Goal: Task Accomplishment & Management: Manage account settings

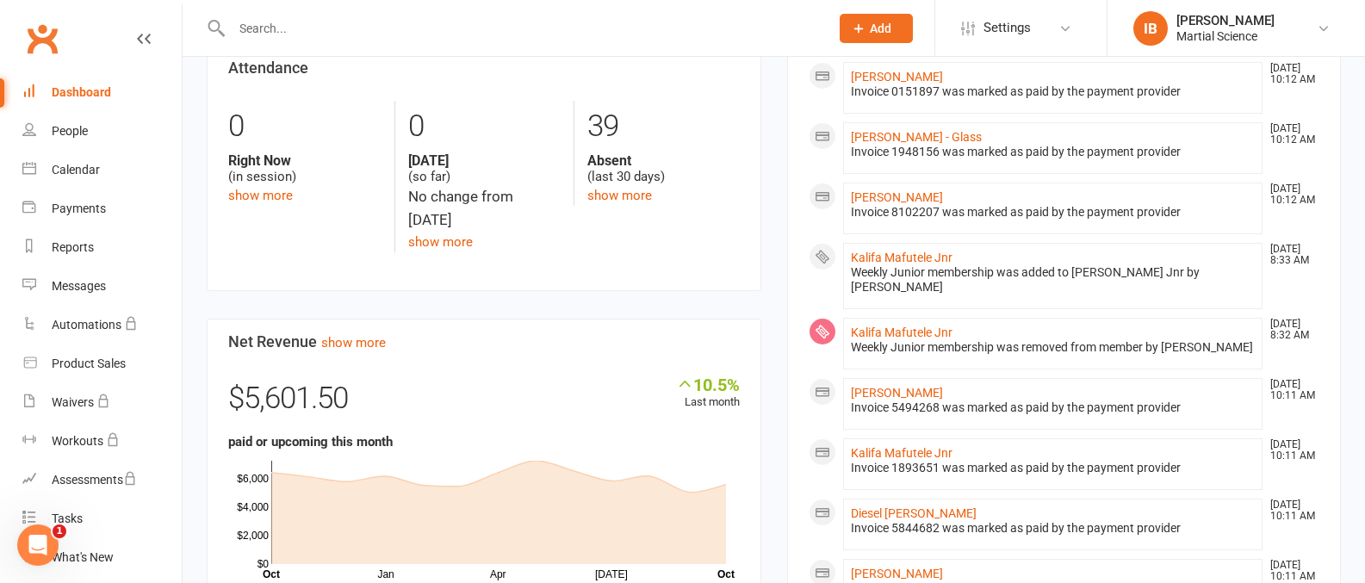
scroll to position [462, 0]
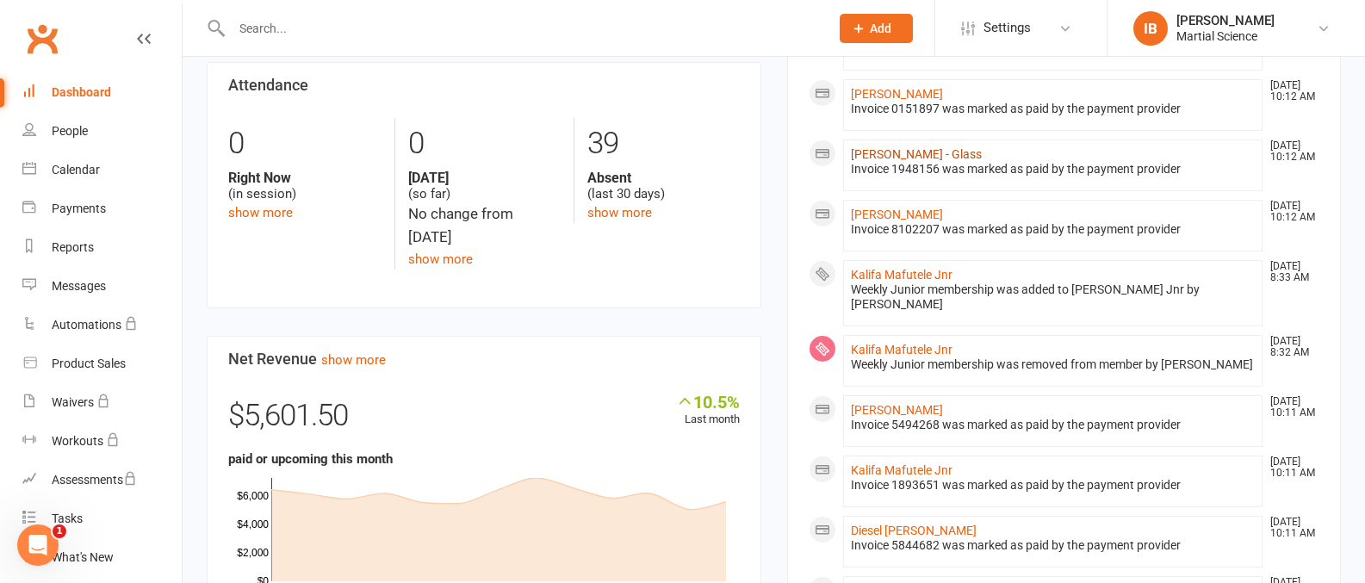
click at [896, 152] on link "[PERSON_NAME] - Glass" at bounding box center [916, 154] width 131 height 14
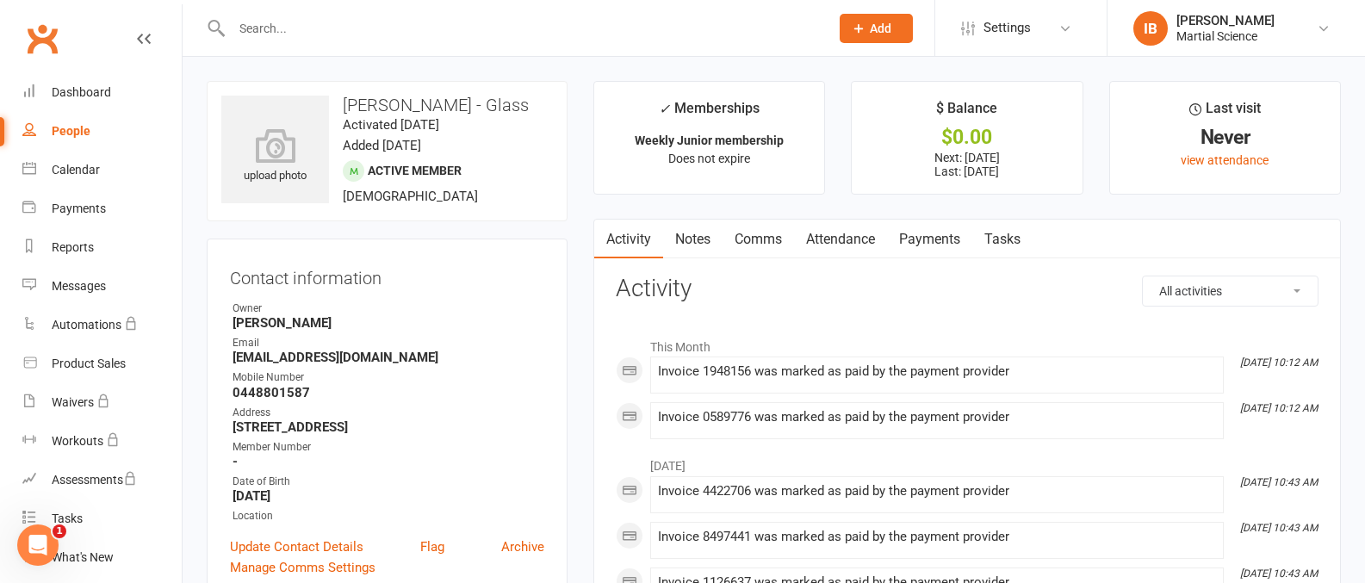
click at [929, 239] on link "Payments" at bounding box center [929, 240] width 85 height 40
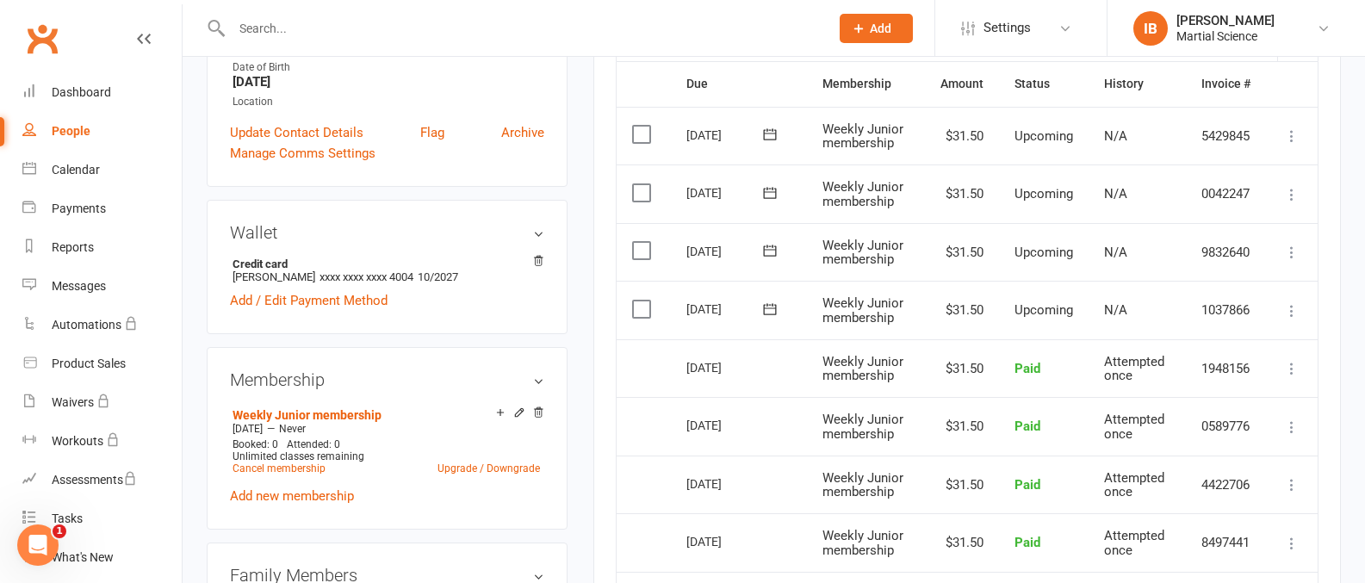
scroll to position [418, 0]
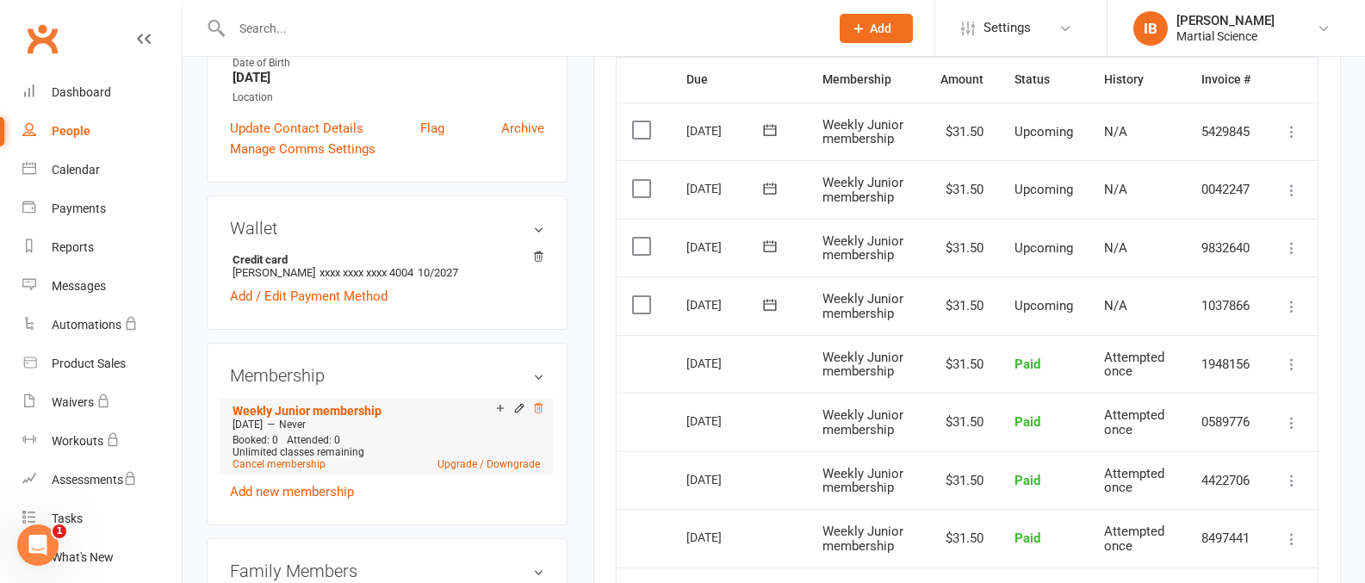
click at [541, 405] on icon at bounding box center [538, 408] width 12 height 12
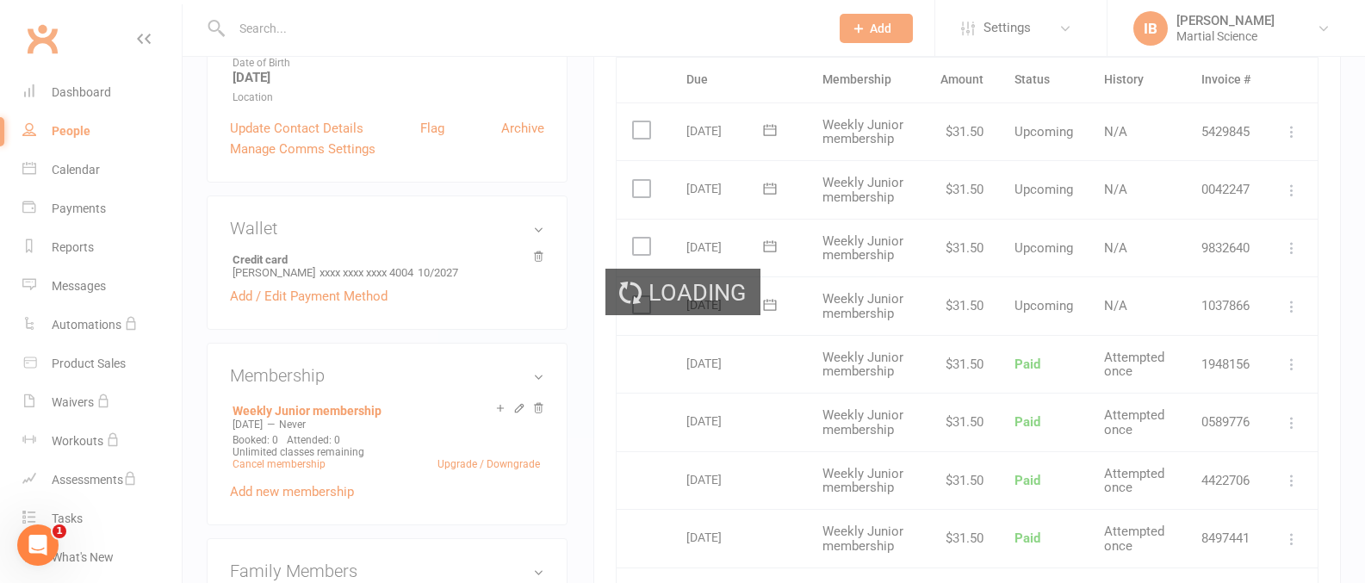
scroll to position [415, 0]
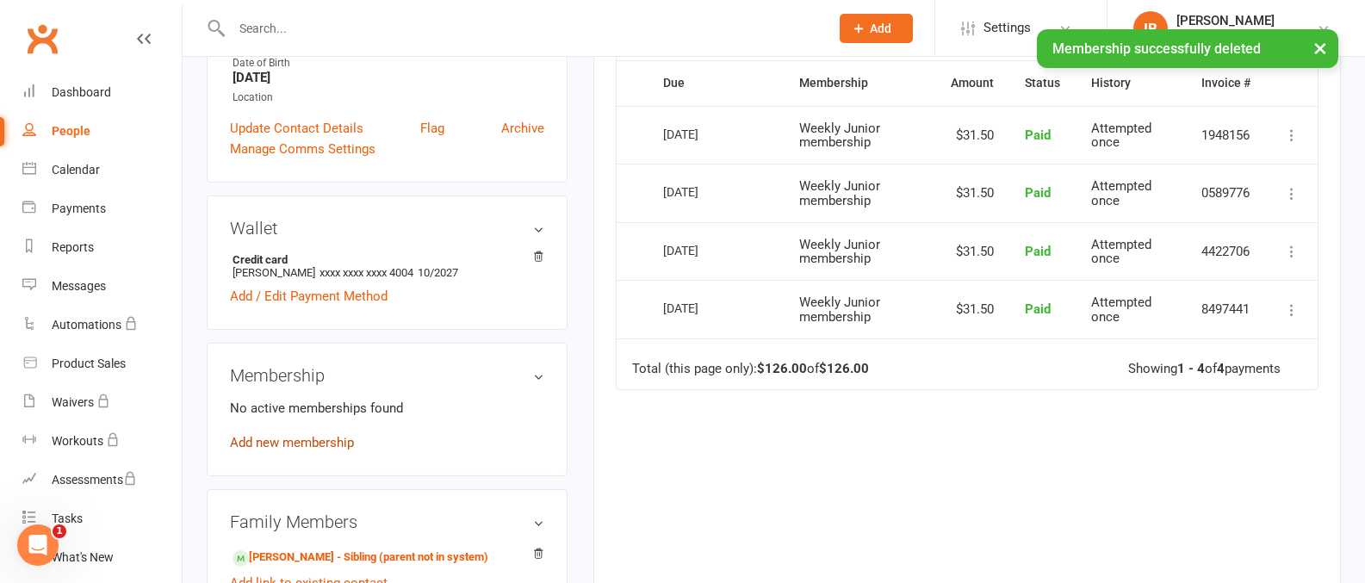
click at [326, 444] on link "Add new membership" at bounding box center [292, 442] width 124 height 15
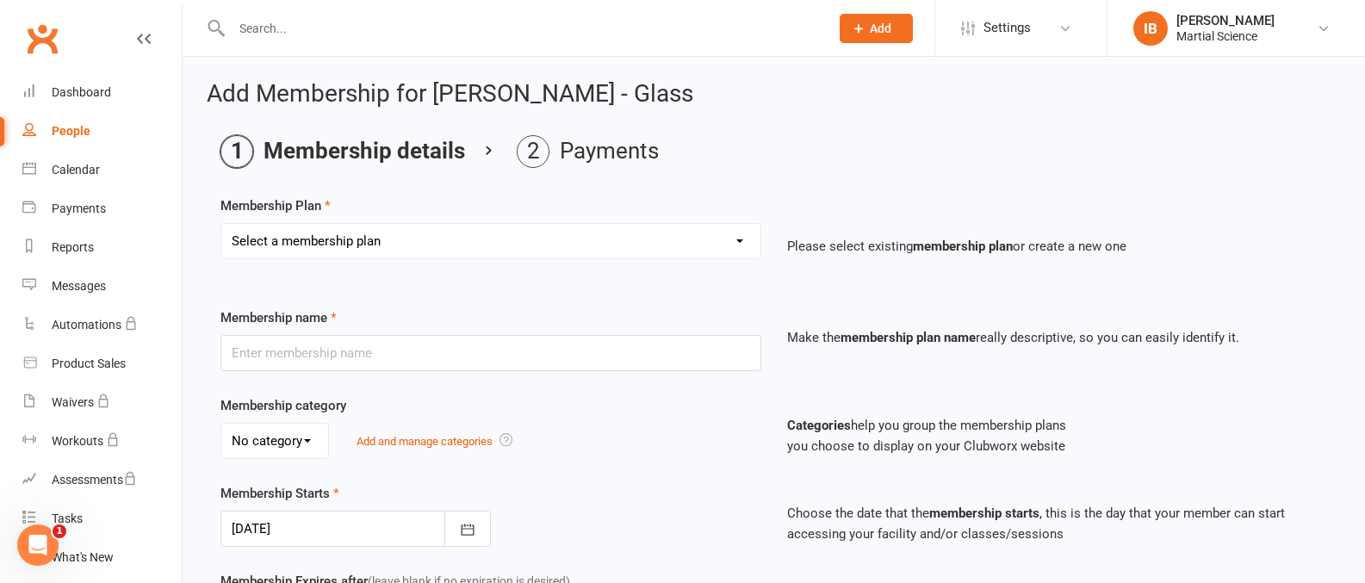
click at [743, 238] on select "Select a membership plan Create new Membership Plan Junior 1 style Pee Wee 1 St…" at bounding box center [490, 241] width 539 height 34
select select "7"
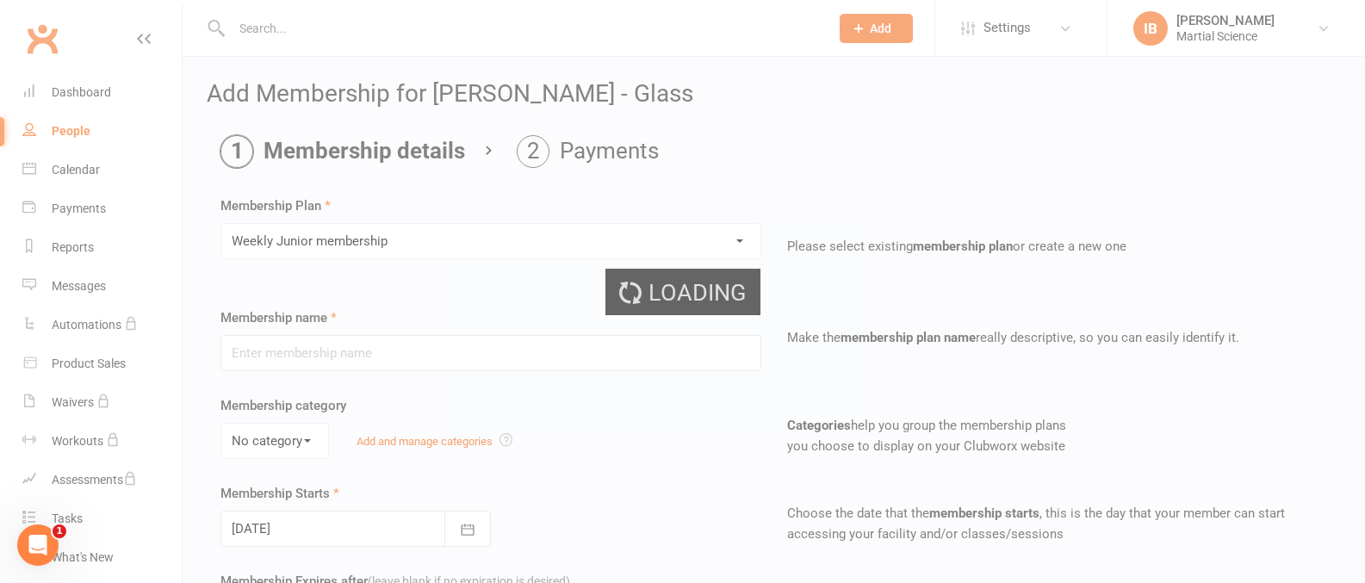
type input "Weekly Junior membership"
type input "0"
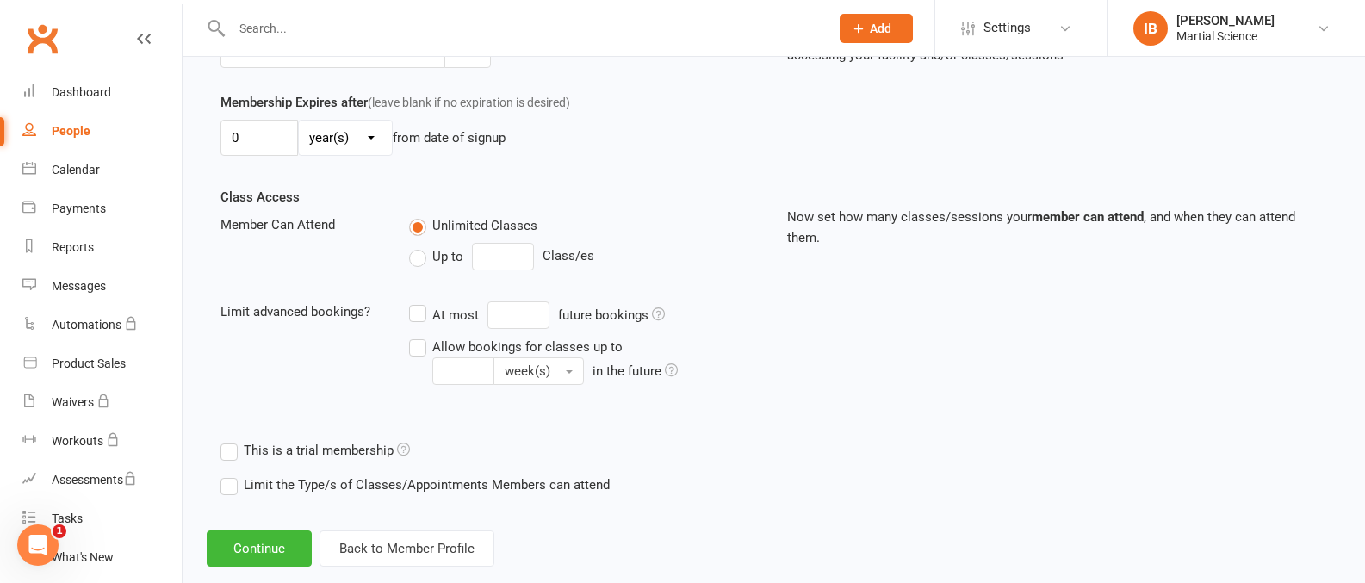
scroll to position [511, 0]
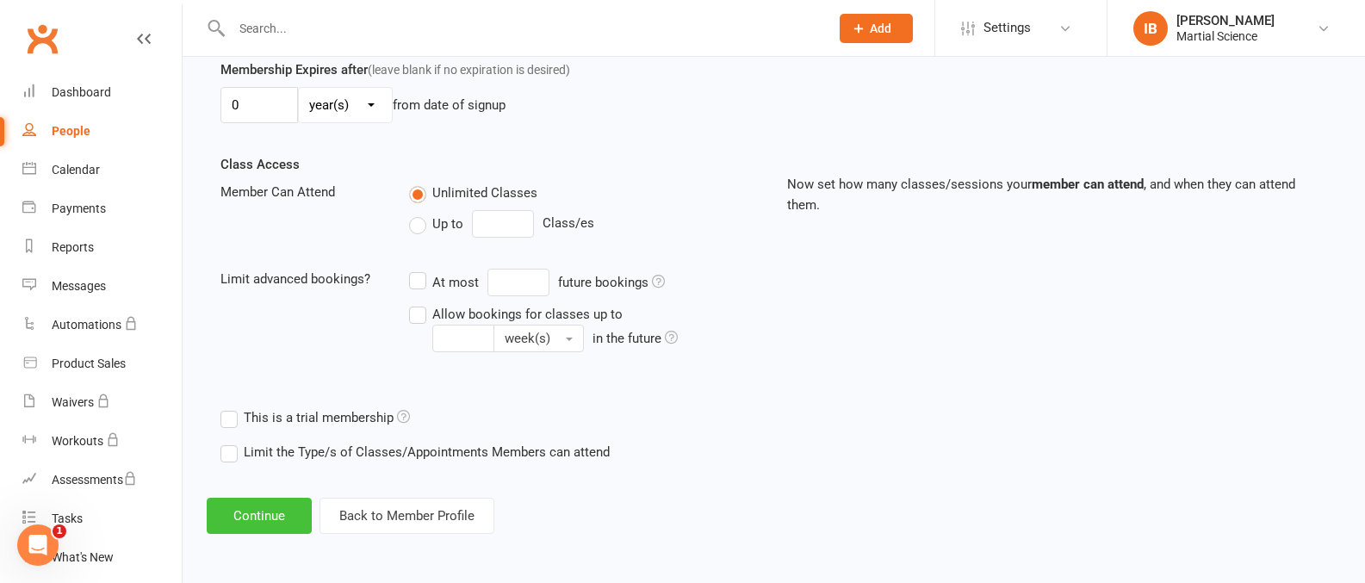
click at [272, 517] on button "Continue" at bounding box center [259, 516] width 105 height 36
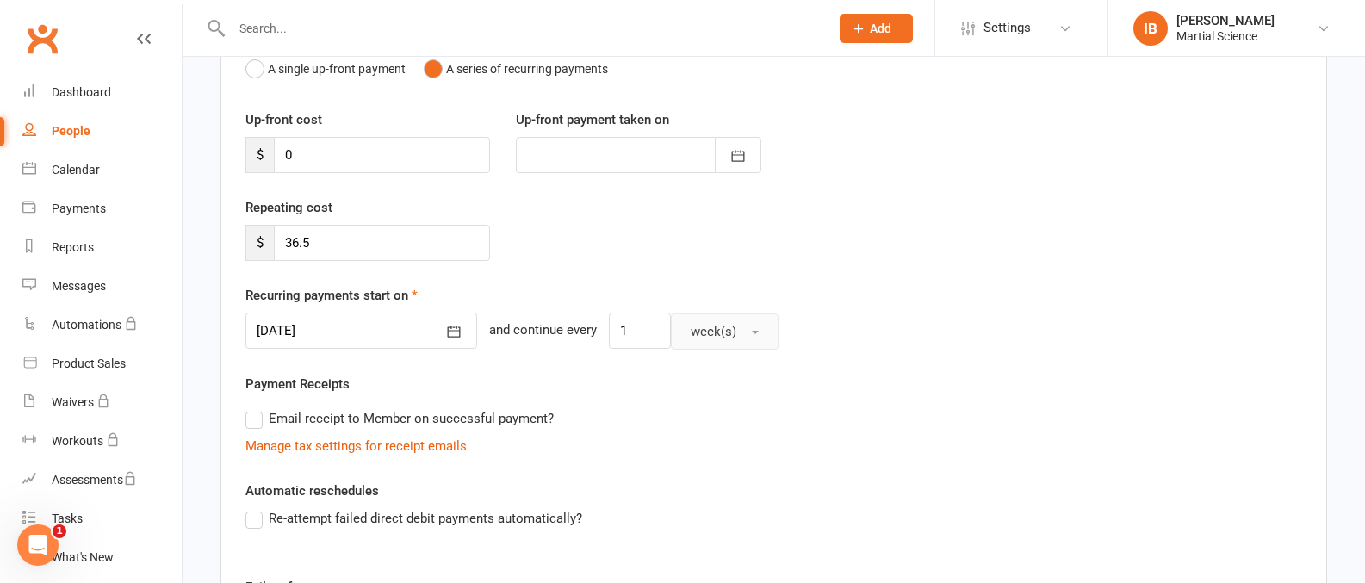
scroll to position [290, 0]
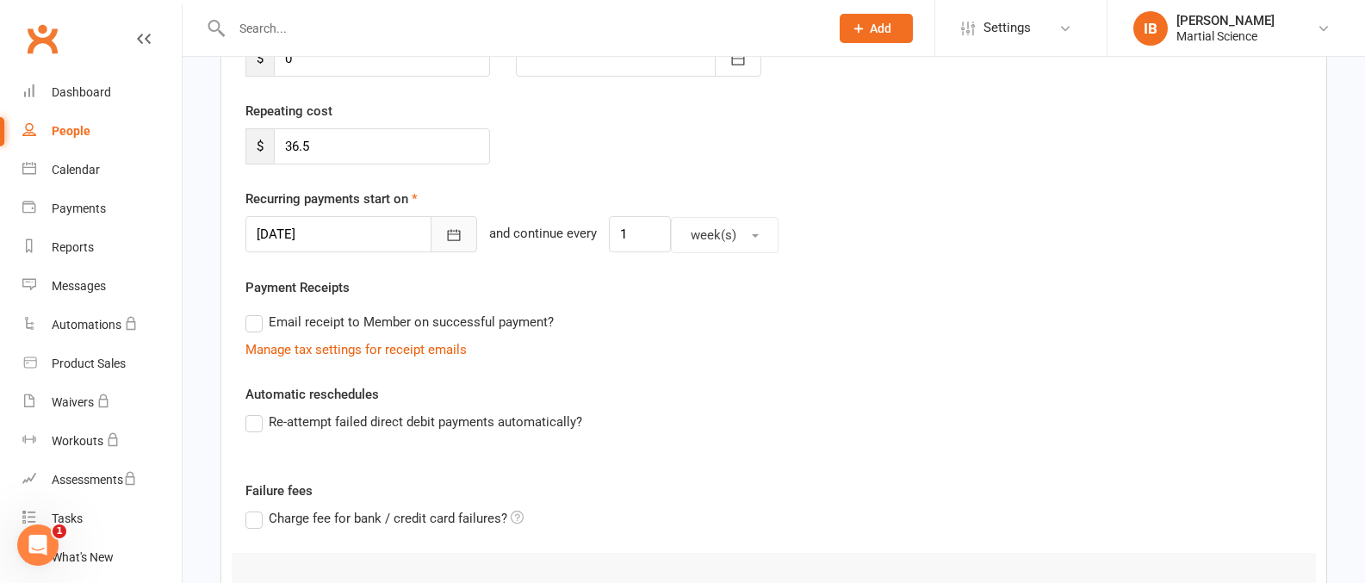
click at [445, 234] on icon "button" at bounding box center [453, 234] width 17 height 17
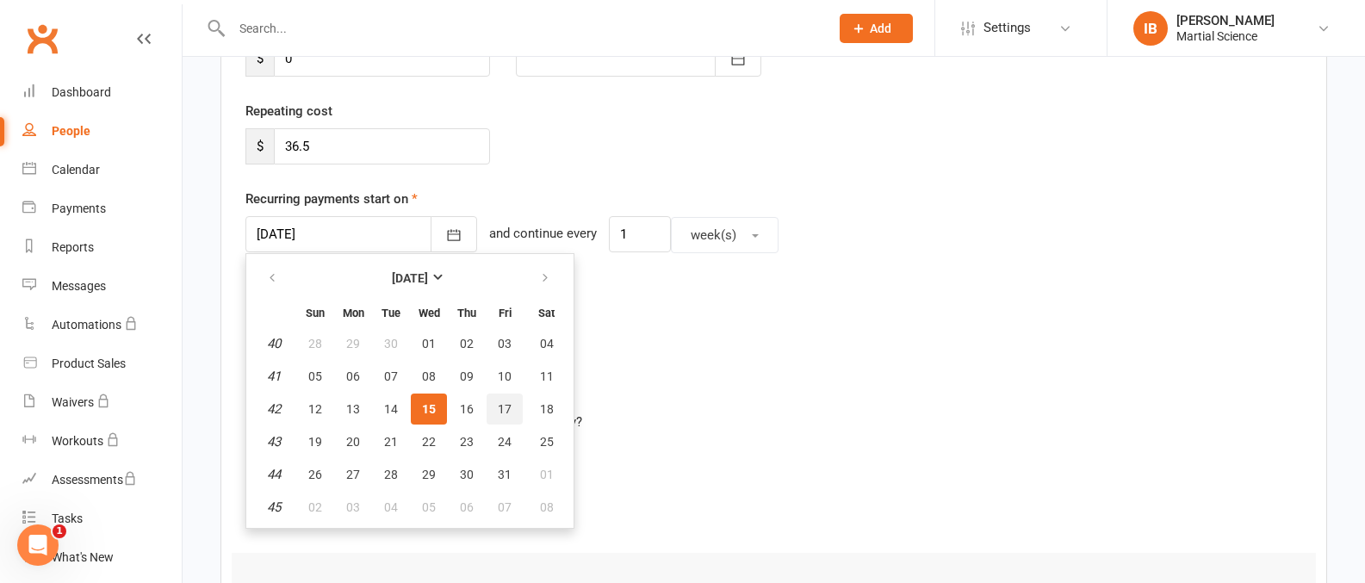
click at [507, 402] on span "17" at bounding box center [505, 409] width 14 height 14
type input "[DATE]"
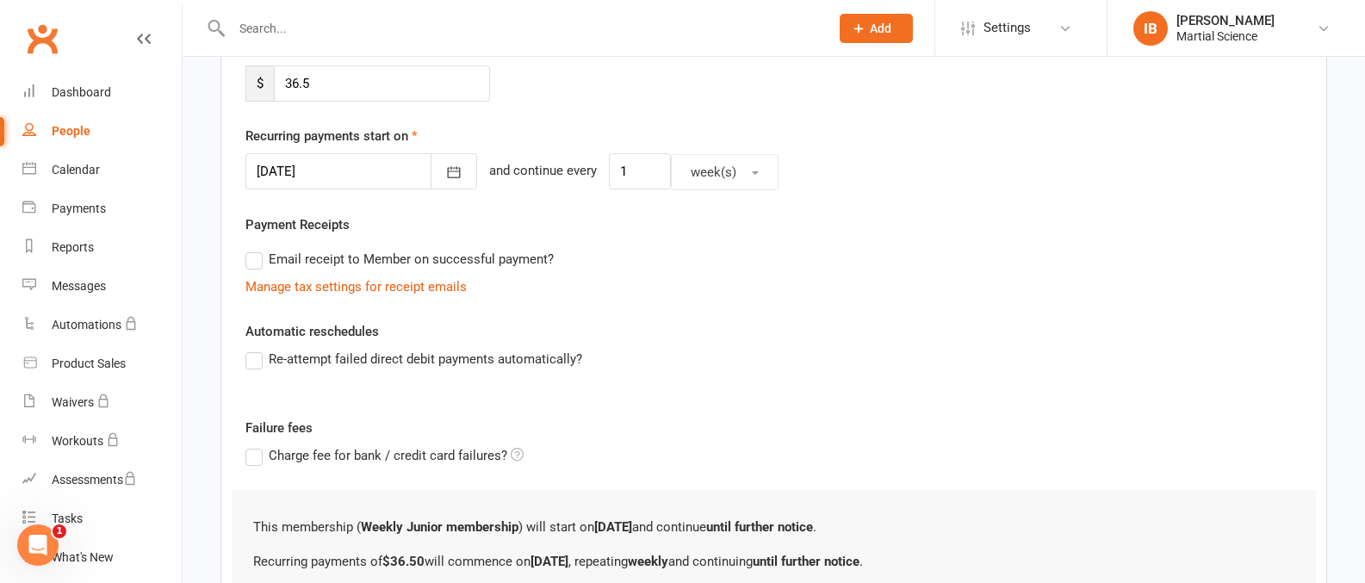
scroll to position [531, 0]
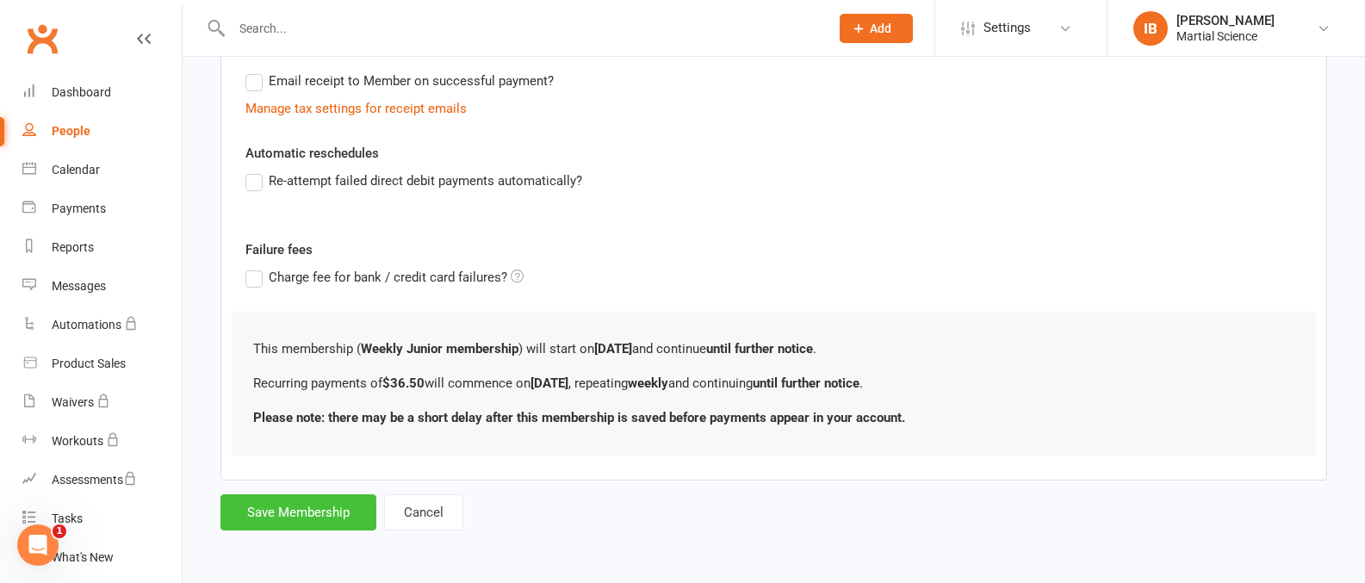
click at [319, 516] on button "Save Membership" at bounding box center [298, 512] width 156 height 36
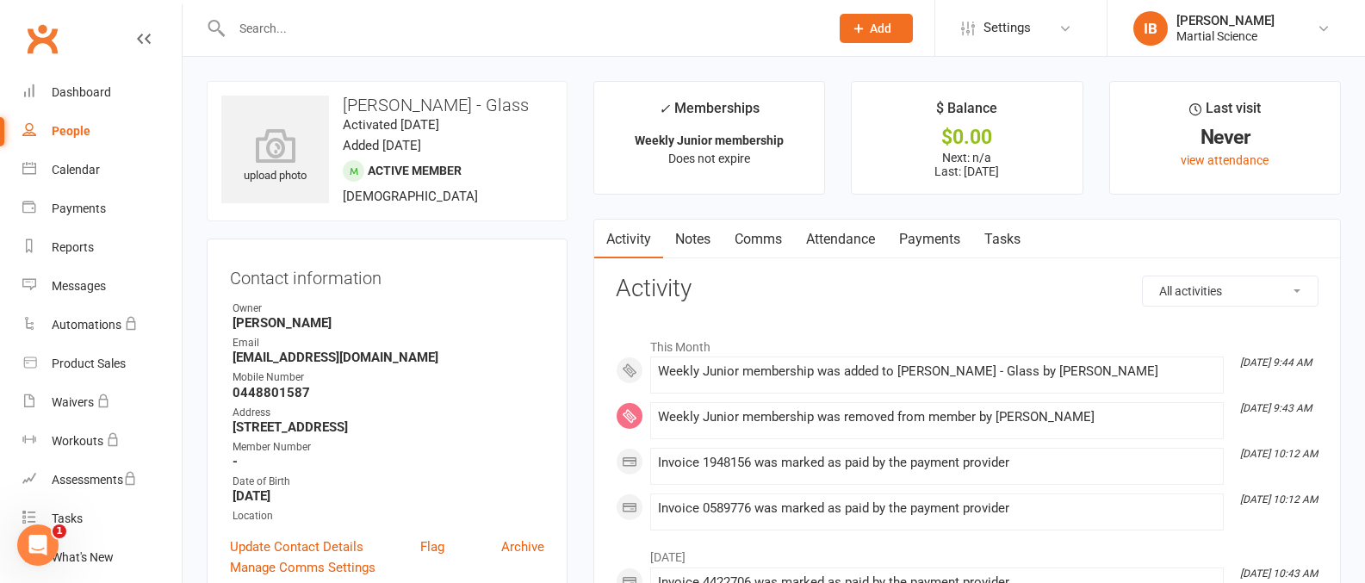
click at [944, 241] on link "Payments" at bounding box center [929, 240] width 85 height 40
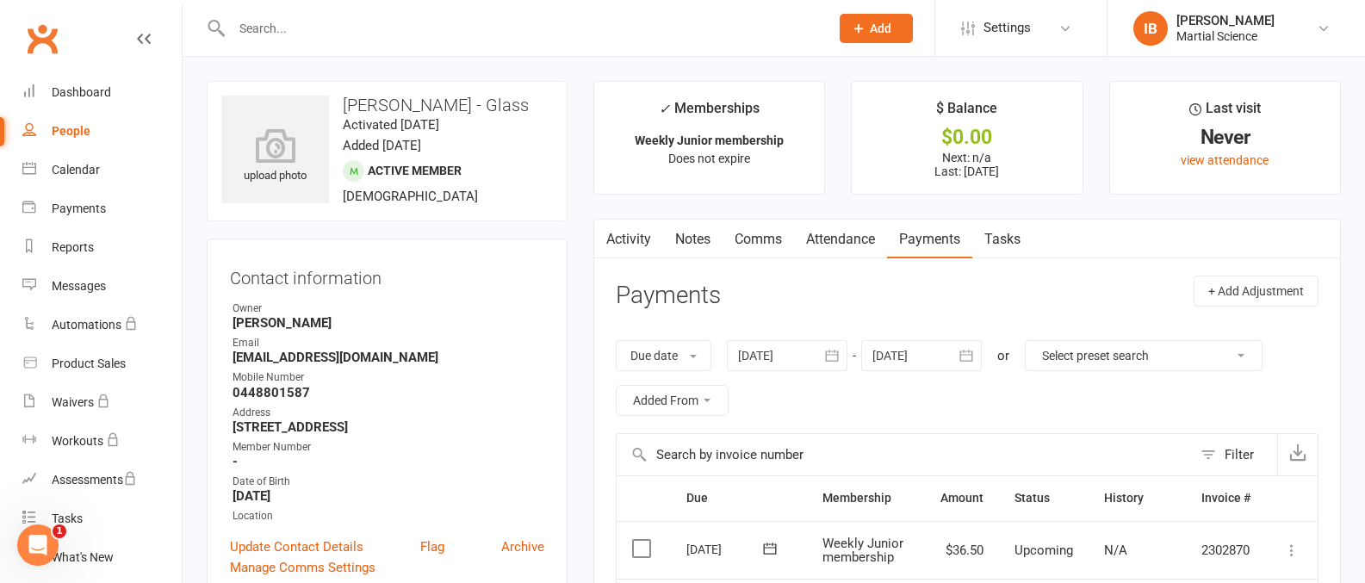
click at [379, 21] on input "text" at bounding box center [521, 28] width 591 height 24
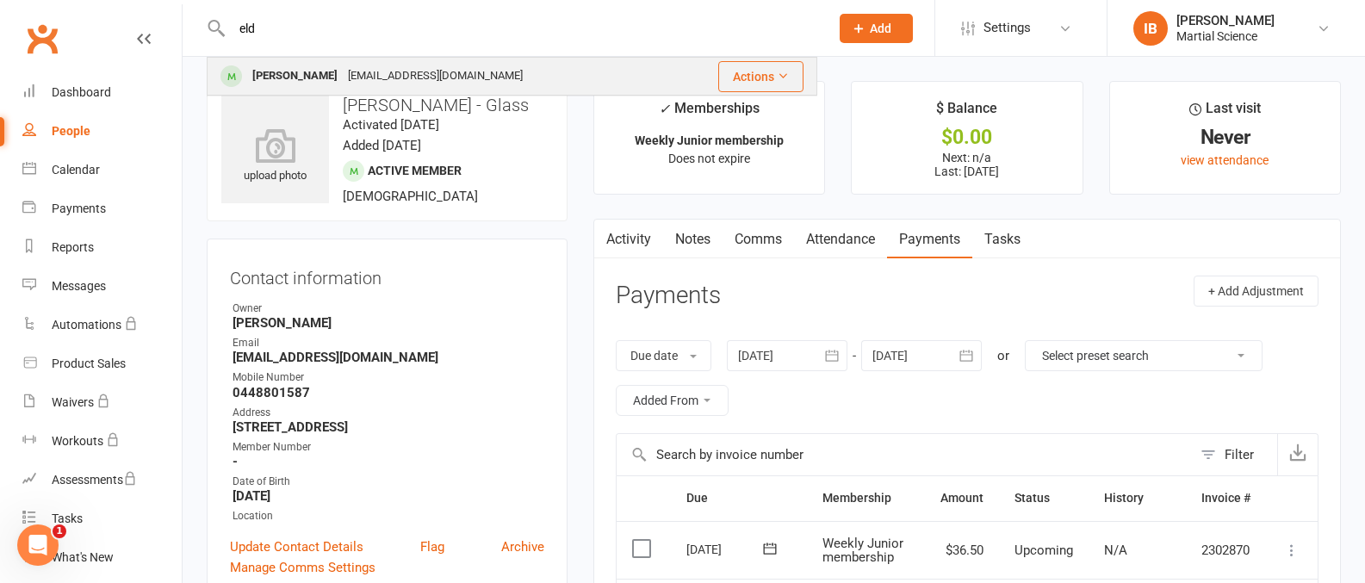
type input "eld"
click at [292, 69] on div "[PERSON_NAME]" at bounding box center [295, 76] width 96 height 25
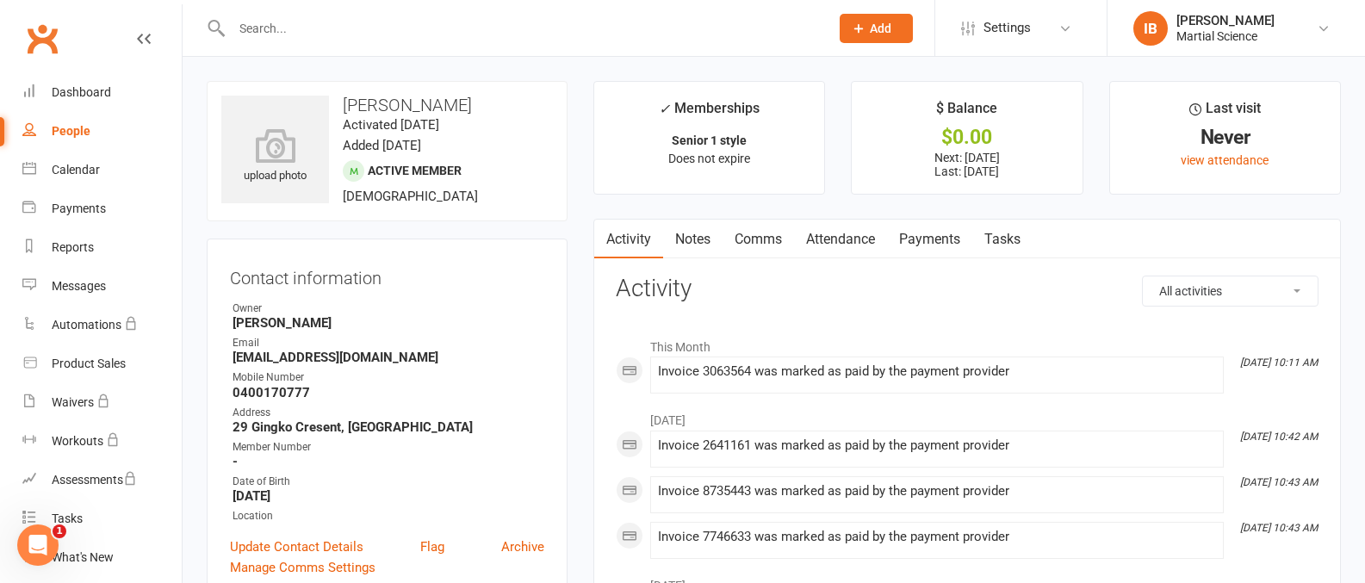
click at [928, 237] on link "Payments" at bounding box center [929, 240] width 85 height 40
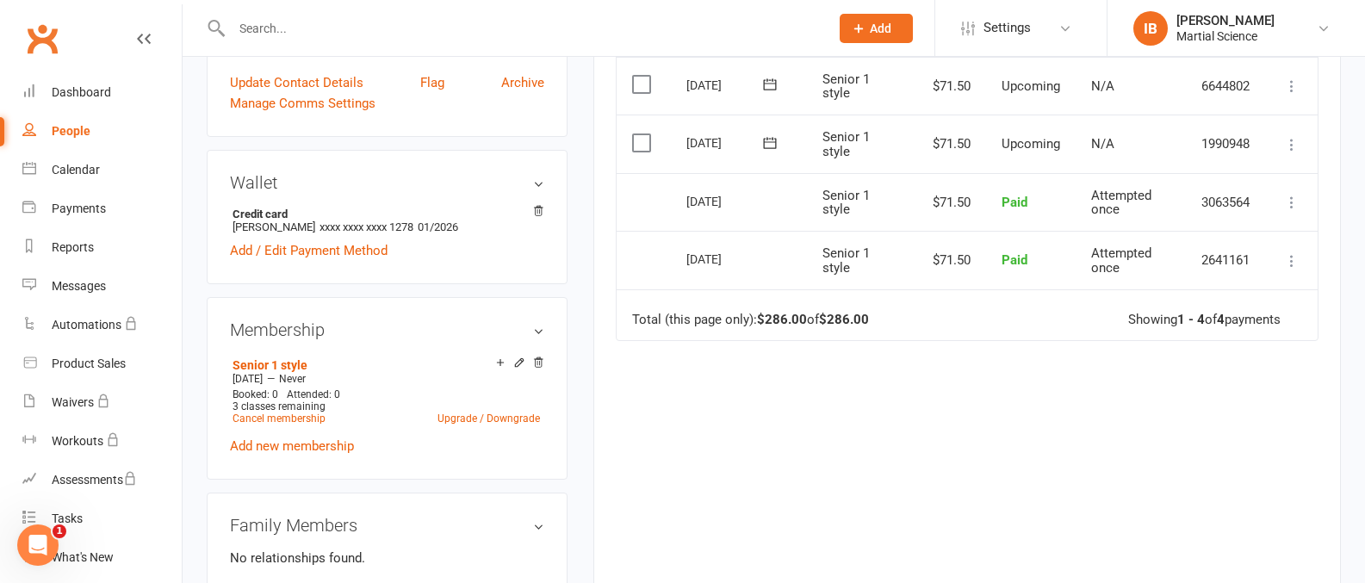
scroll to position [465, 0]
click at [510, 418] on link "Upgrade / Downgrade" at bounding box center [488, 418] width 102 height 12
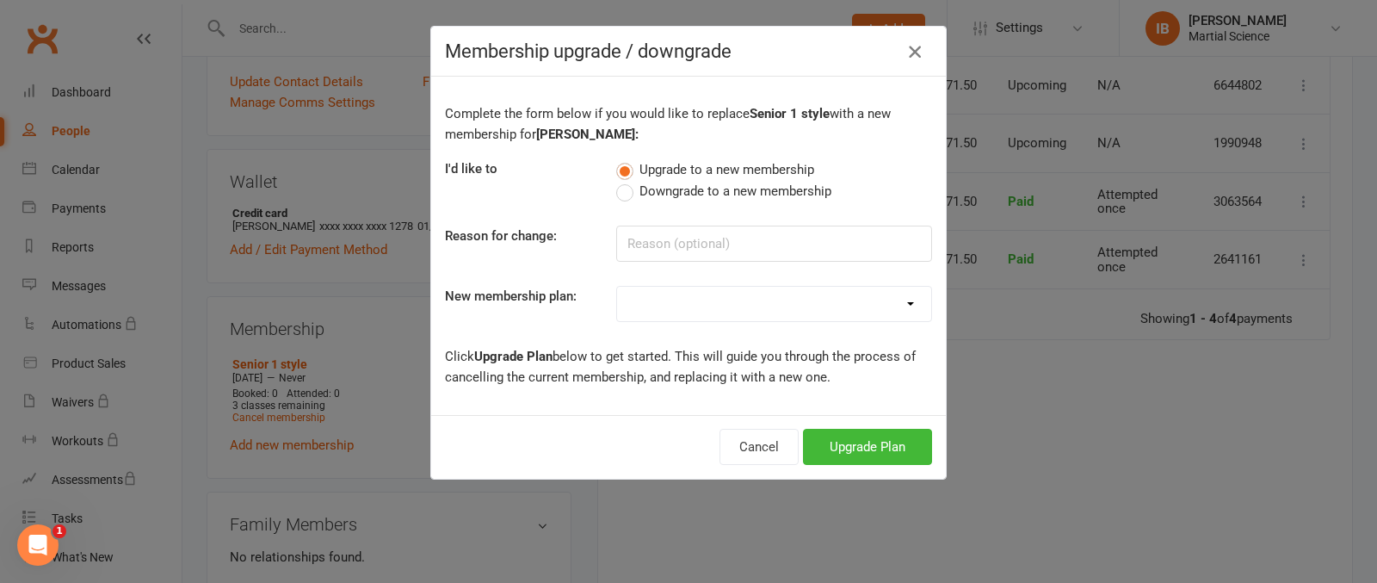
click at [913, 49] on icon "button" at bounding box center [915, 51] width 21 height 21
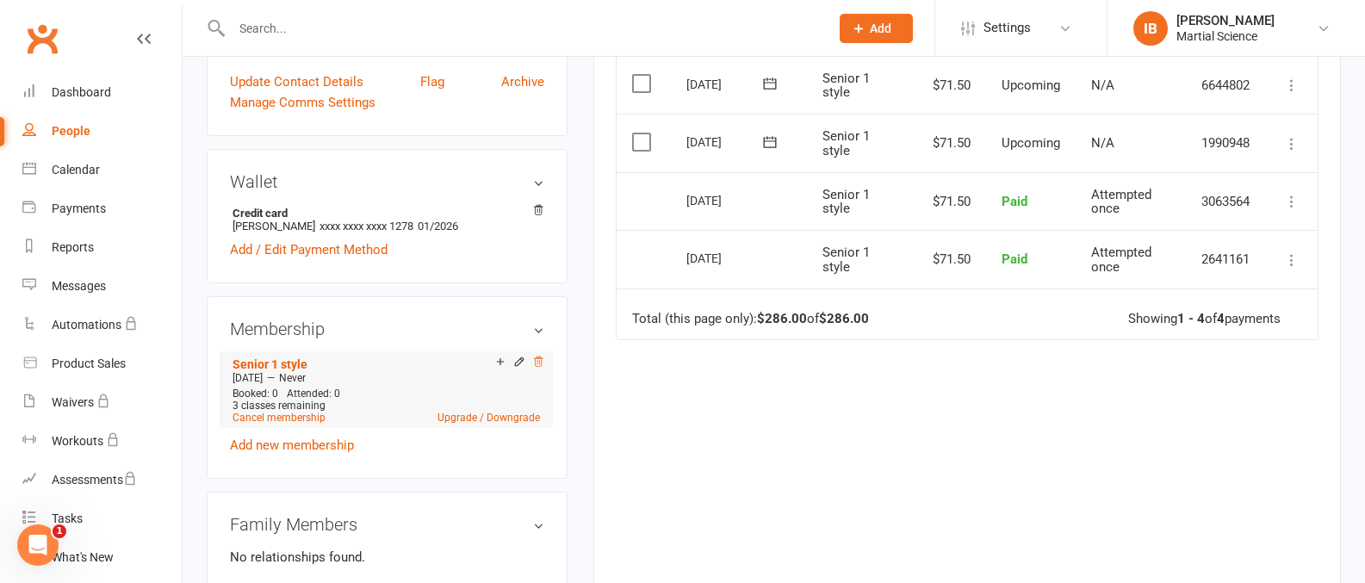
click at [538, 360] on icon at bounding box center [538, 362] width 12 height 12
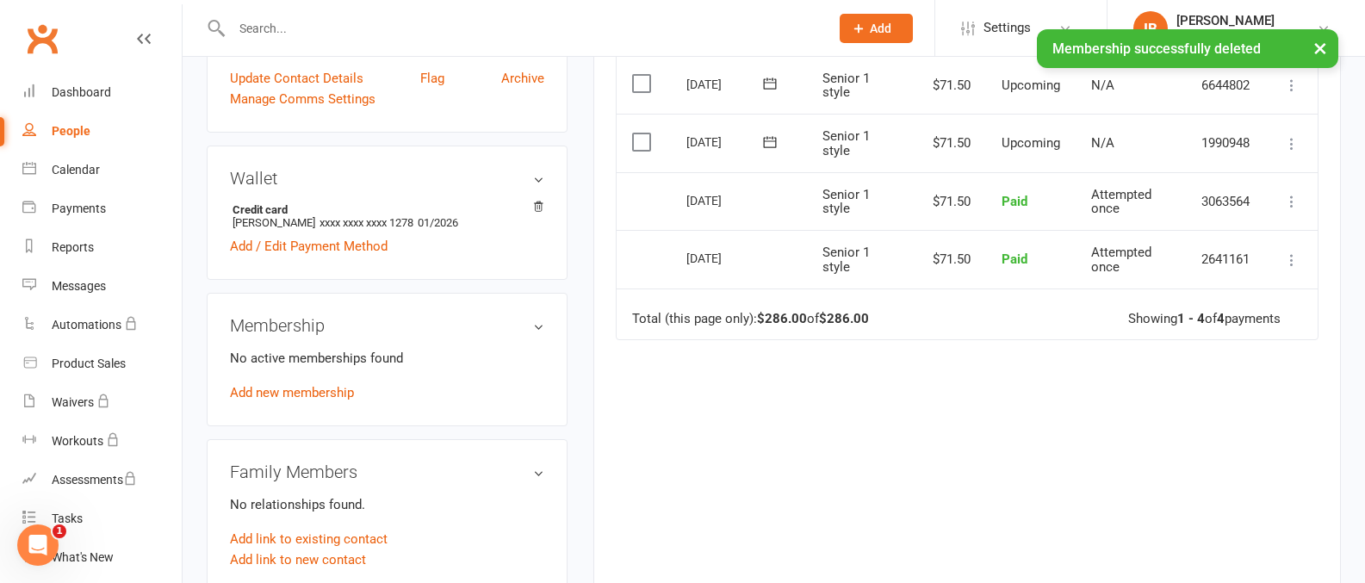
scroll to position [461, 0]
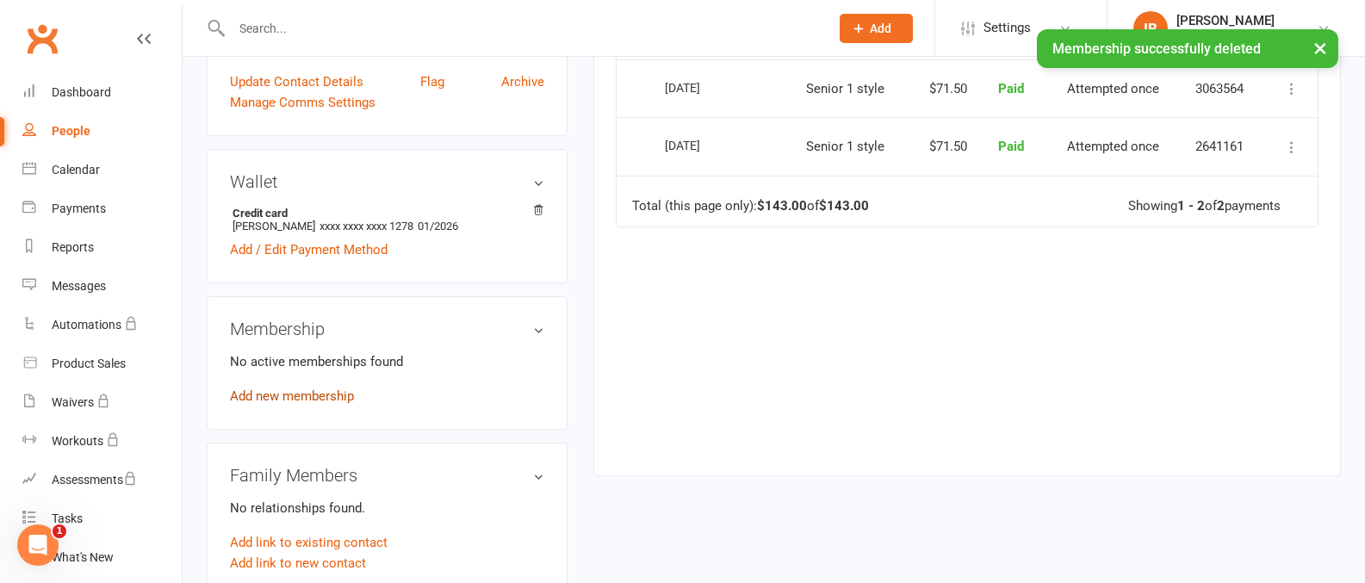
click at [331, 396] on link "Add new membership" at bounding box center [292, 395] width 124 height 15
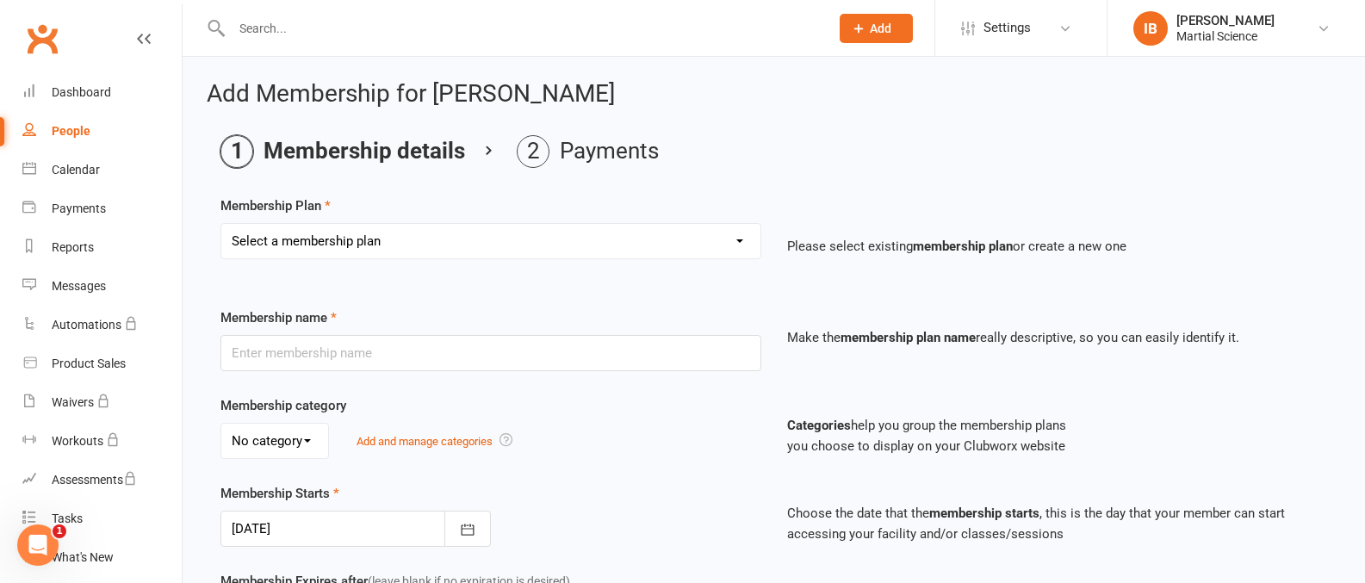
click at [740, 240] on select "Select a membership plan Create new Membership Plan Junior 1 style Pee Wee 1 St…" at bounding box center [490, 241] width 539 height 34
select select "5"
type input "Senior Unlimited"
select select "2"
type input "0"
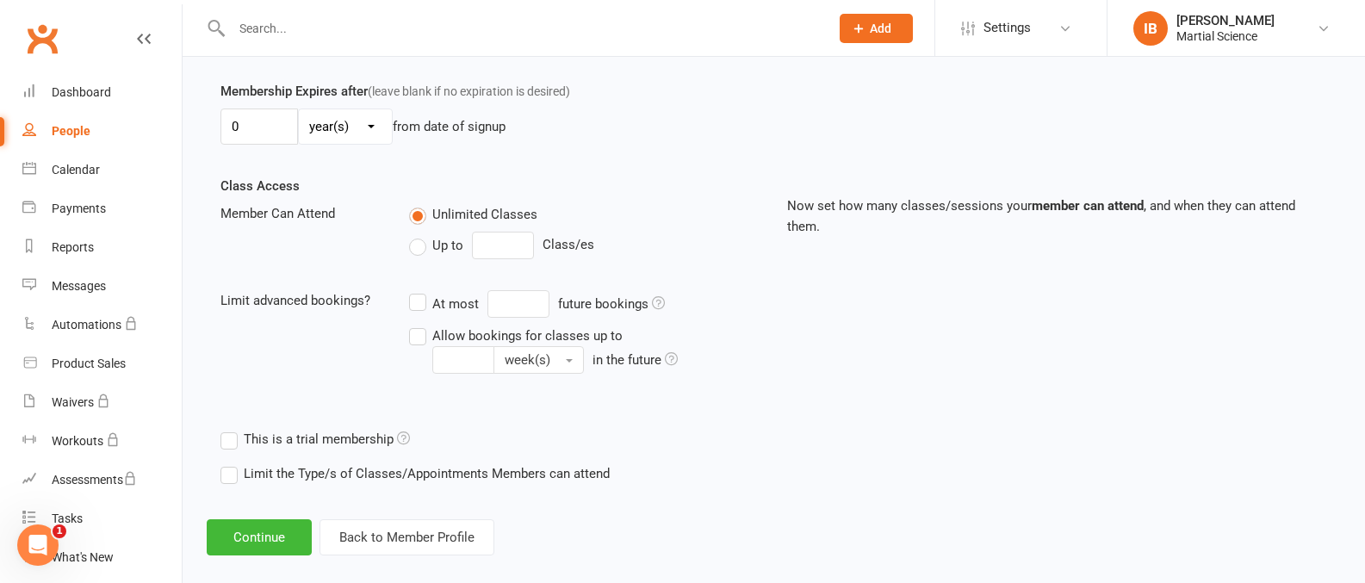
scroll to position [511, 0]
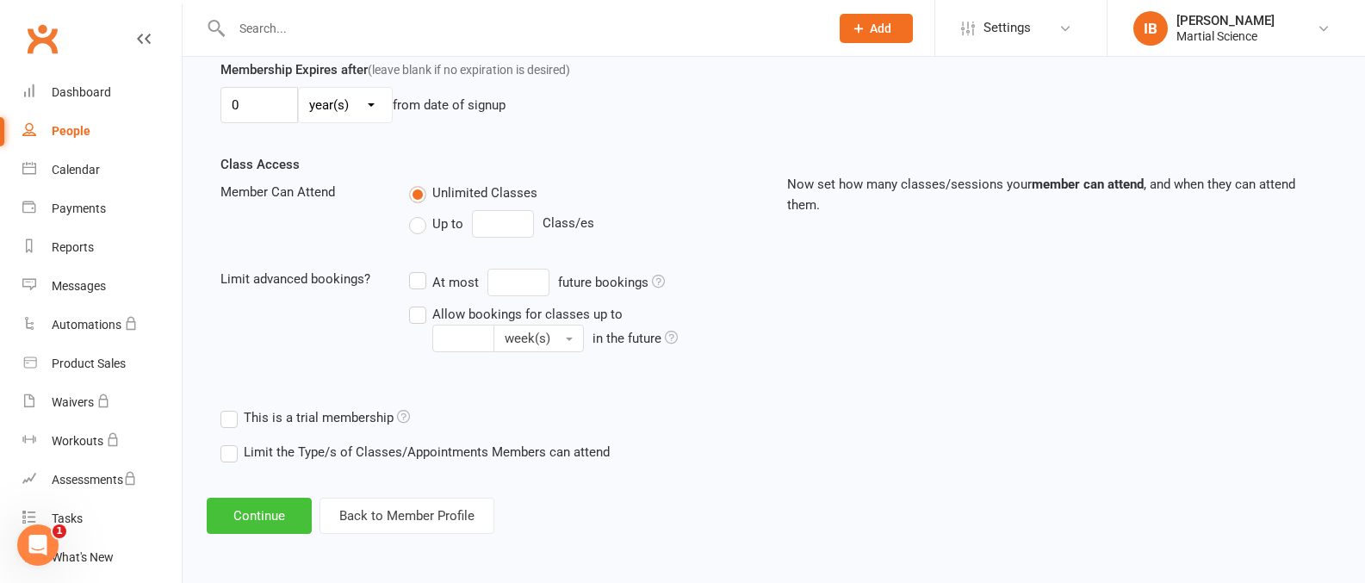
click at [269, 513] on button "Continue" at bounding box center [259, 516] width 105 height 36
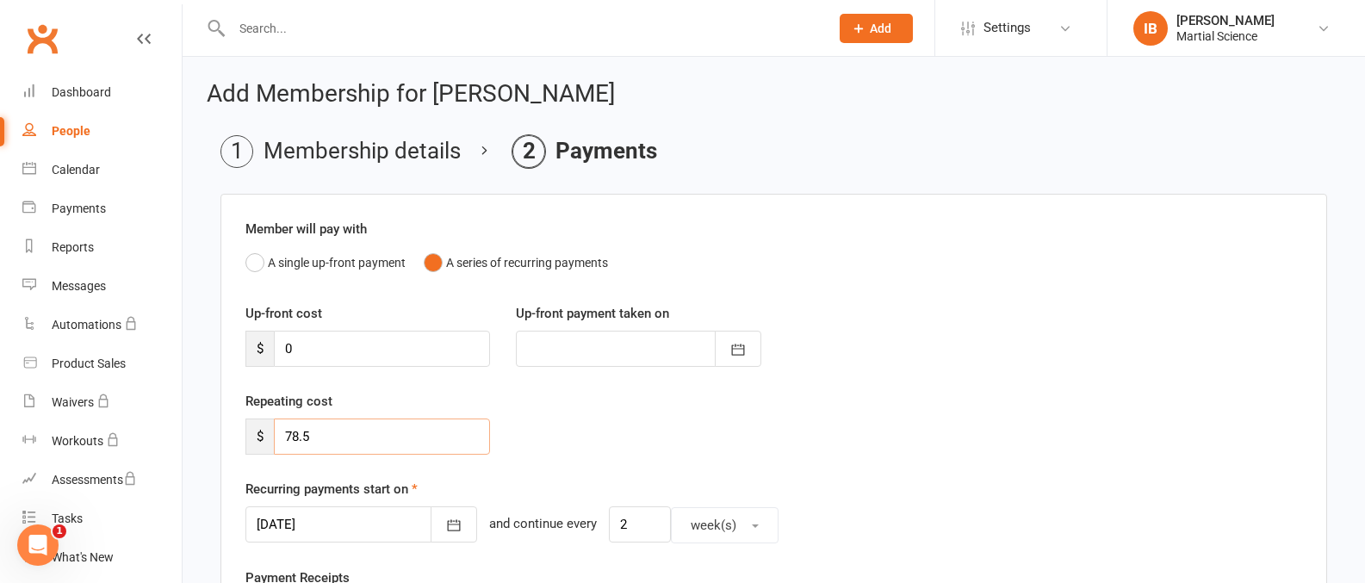
click at [399, 433] on input "78.5" at bounding box center [382, 436] width 216 height 36
type input "7"
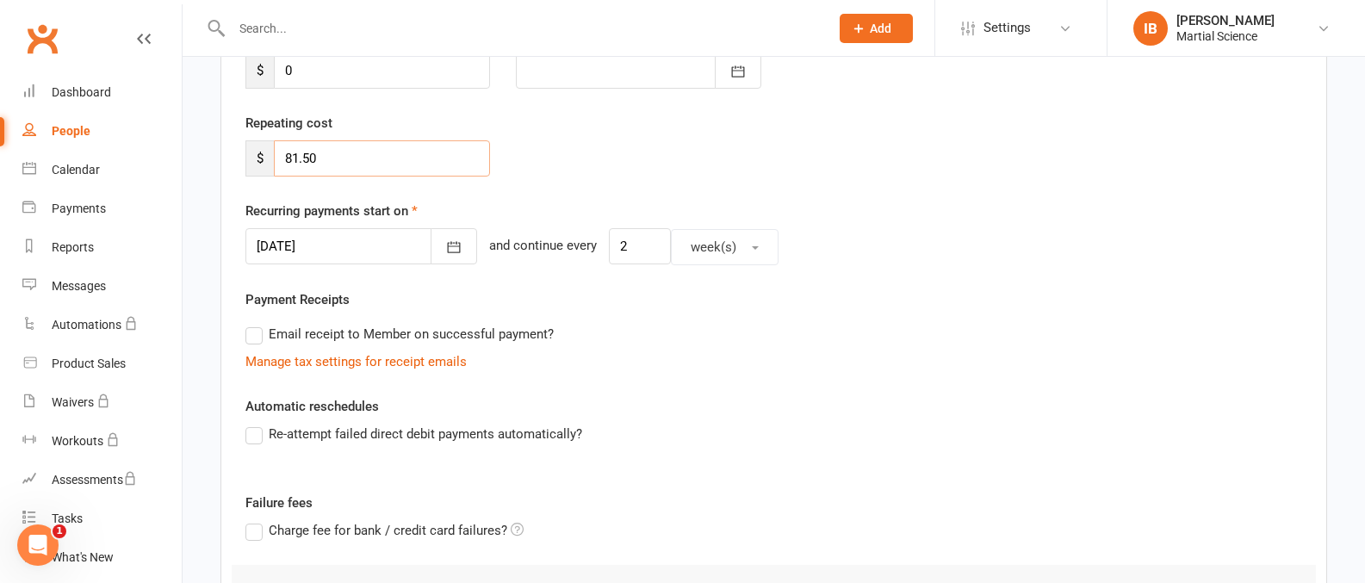
scroll to position [288, 0]
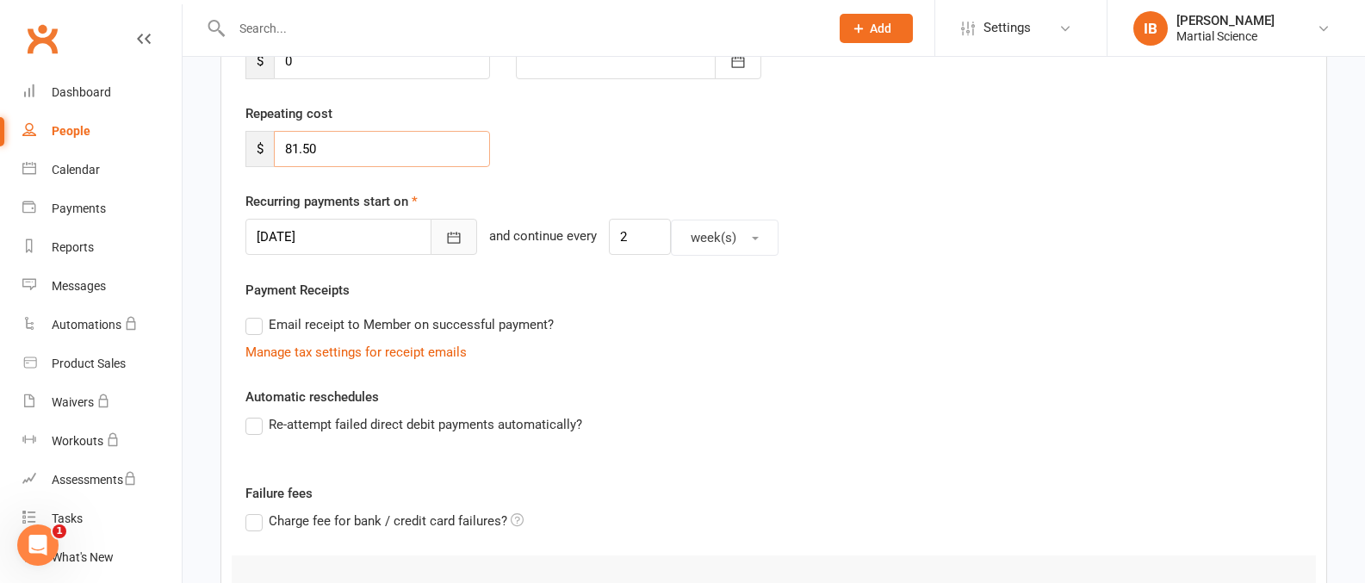
type input "81.50"
click at [445, 238] on icon "button" at bounding box center [453, 237] width 17 height 17
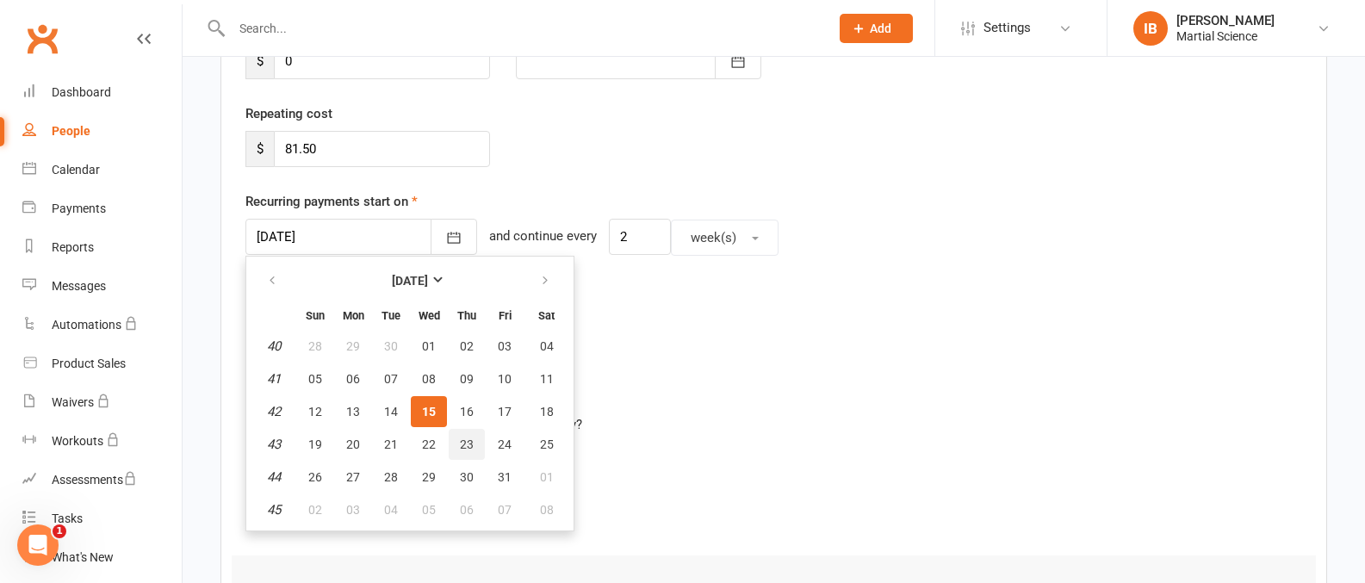
click at [466, 442] on span "23" at bounding box center [467, 444] width 14 height 14
type input "[DATE]"
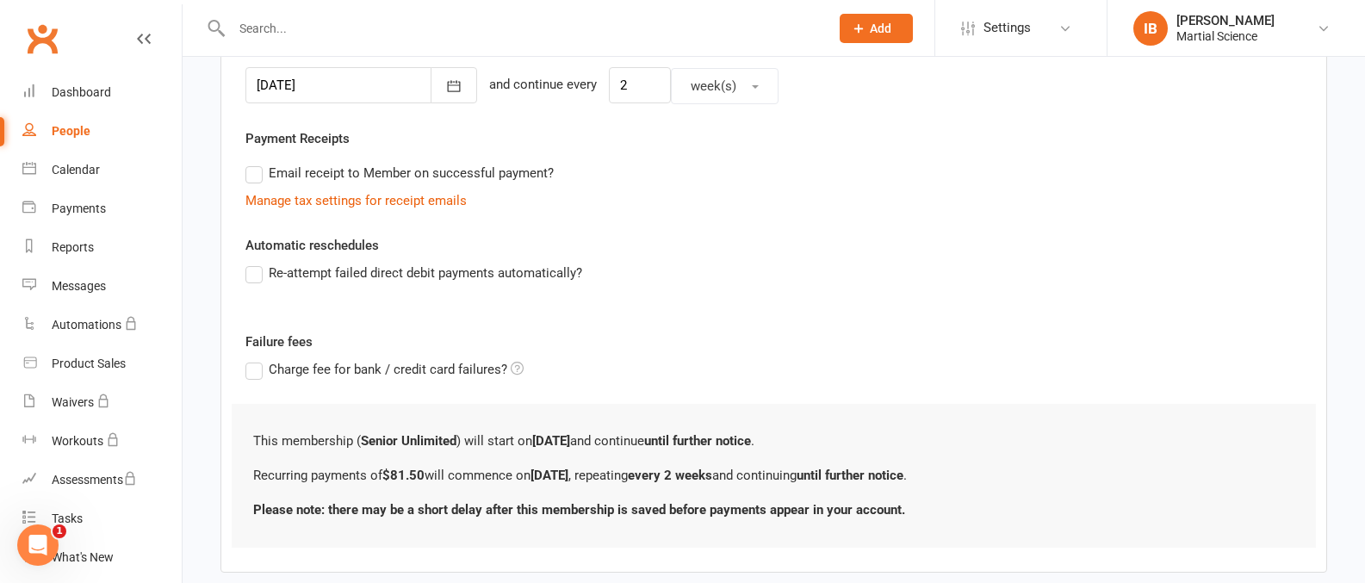
scroll to position [531, 0]
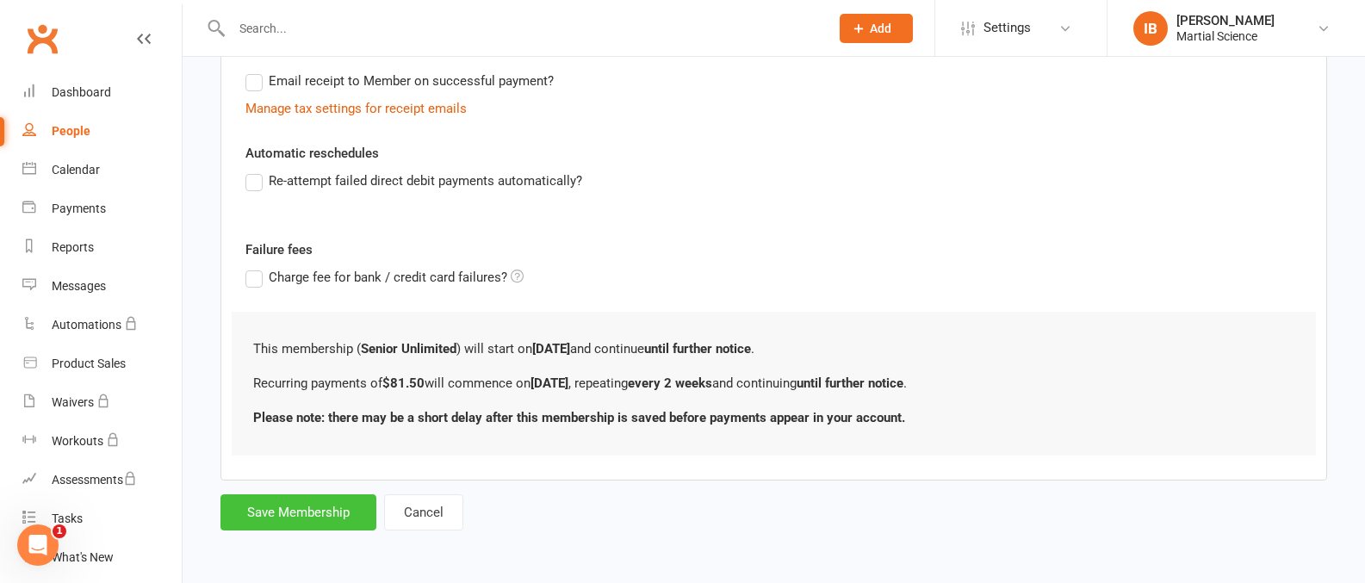
click at [279, 511] on button "Save Membership" at bounding box center [298, 512] width 156 height 36
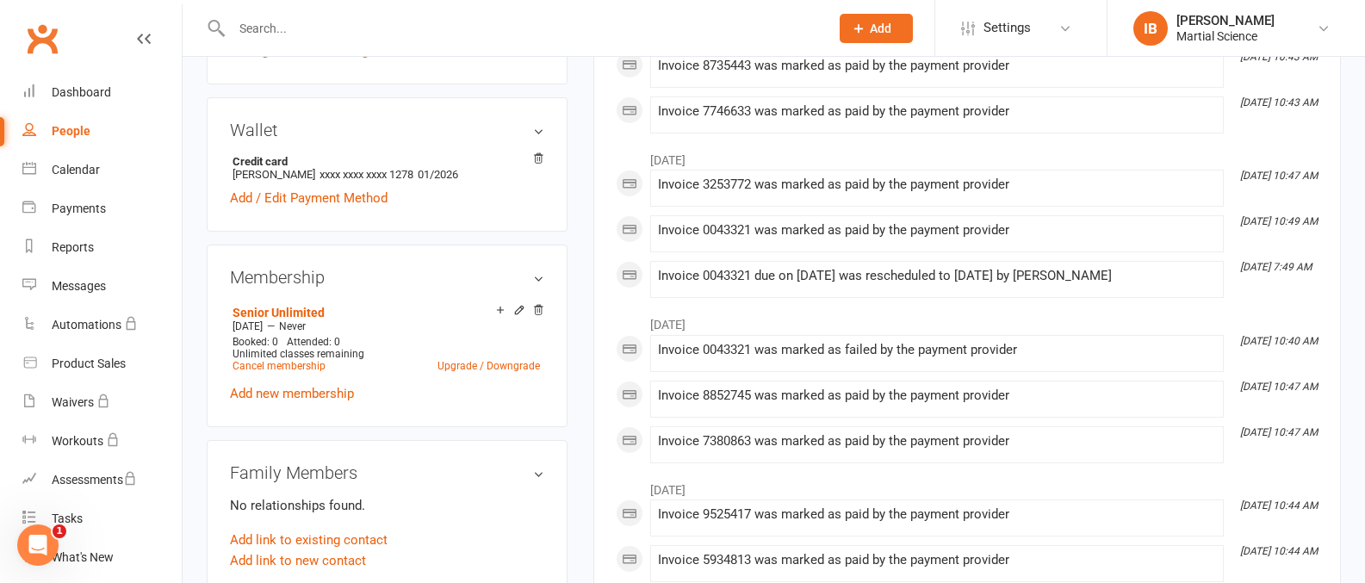
scroll to position [88, 0]
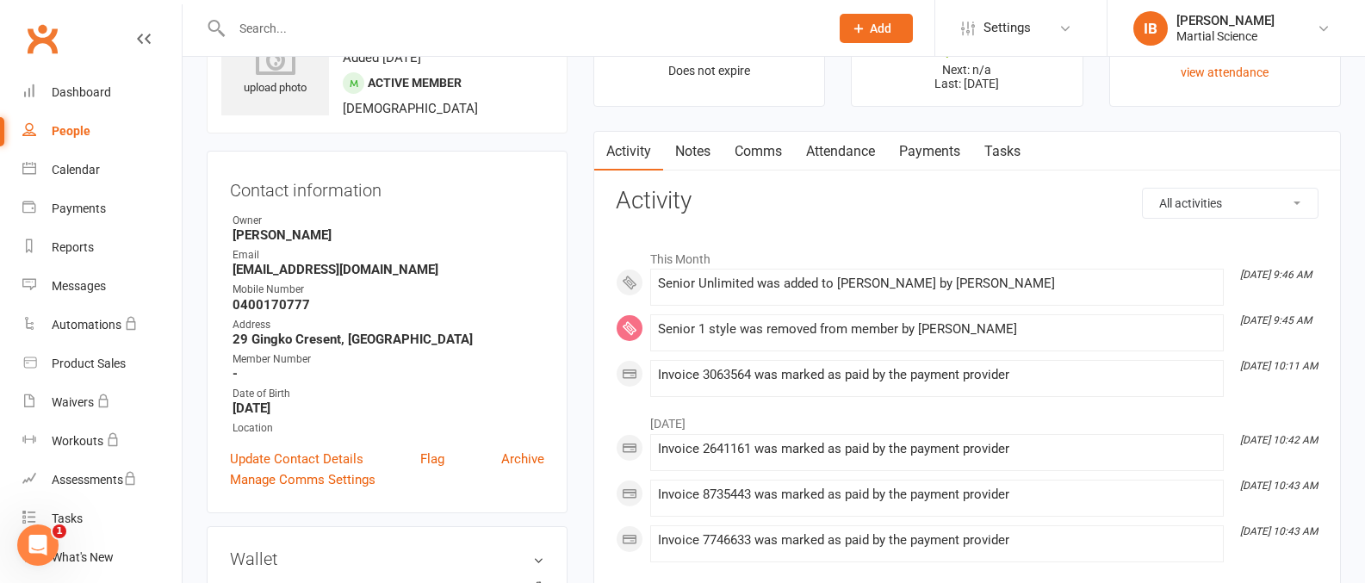
click at [934, 148] on link "Payments" at bounding box center [929, 152] width 85 height 40
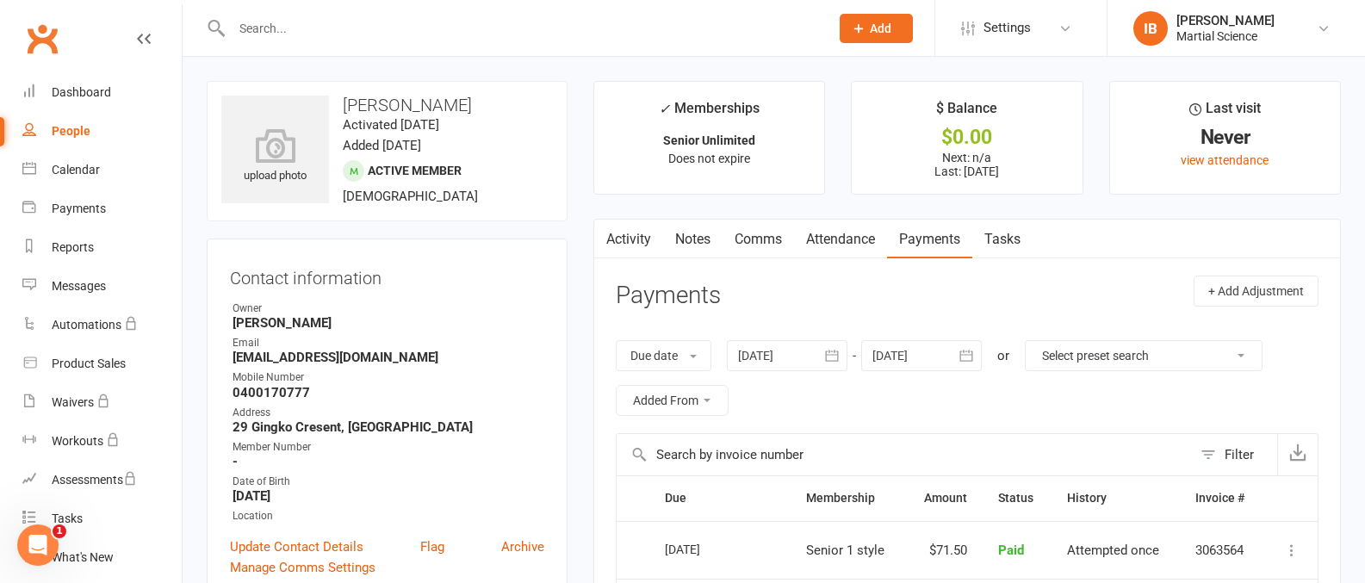
click at [931, 236] on link "Payments" at bounding box center [929, 240] width 85 height 40
click at [1009, 237] on link "Tasks" at bounding box center [1002, 240] width 60 height 40
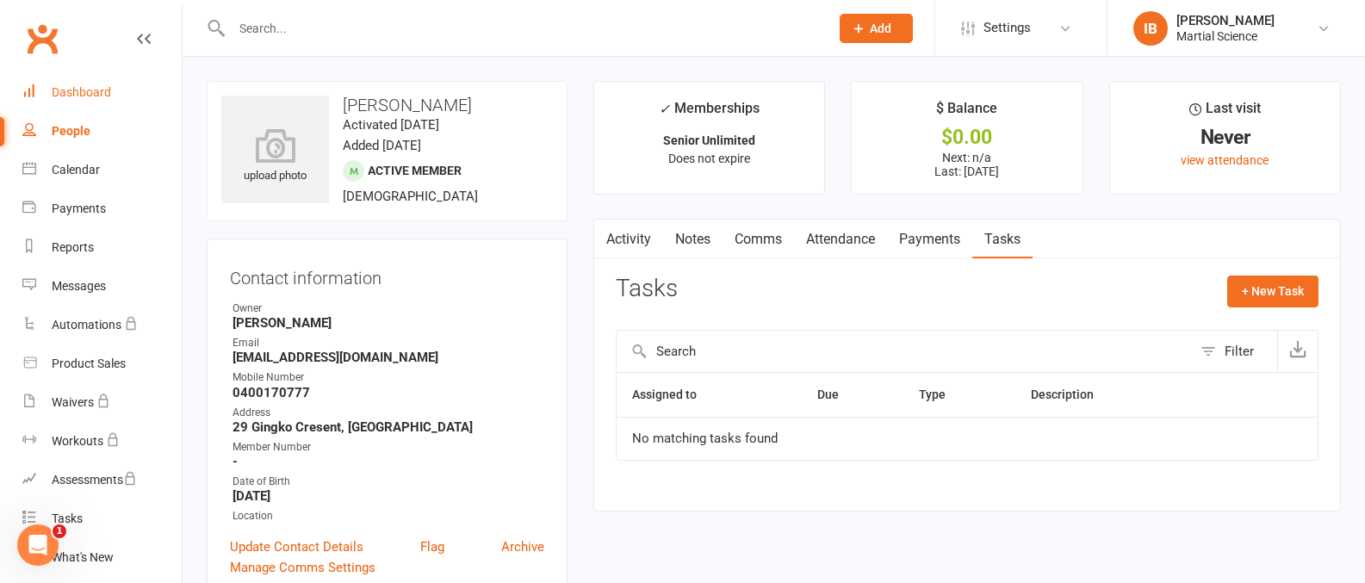
click at [98, 95] on div "Dashboard" at bounding box center [81, 92] width 59 height 14
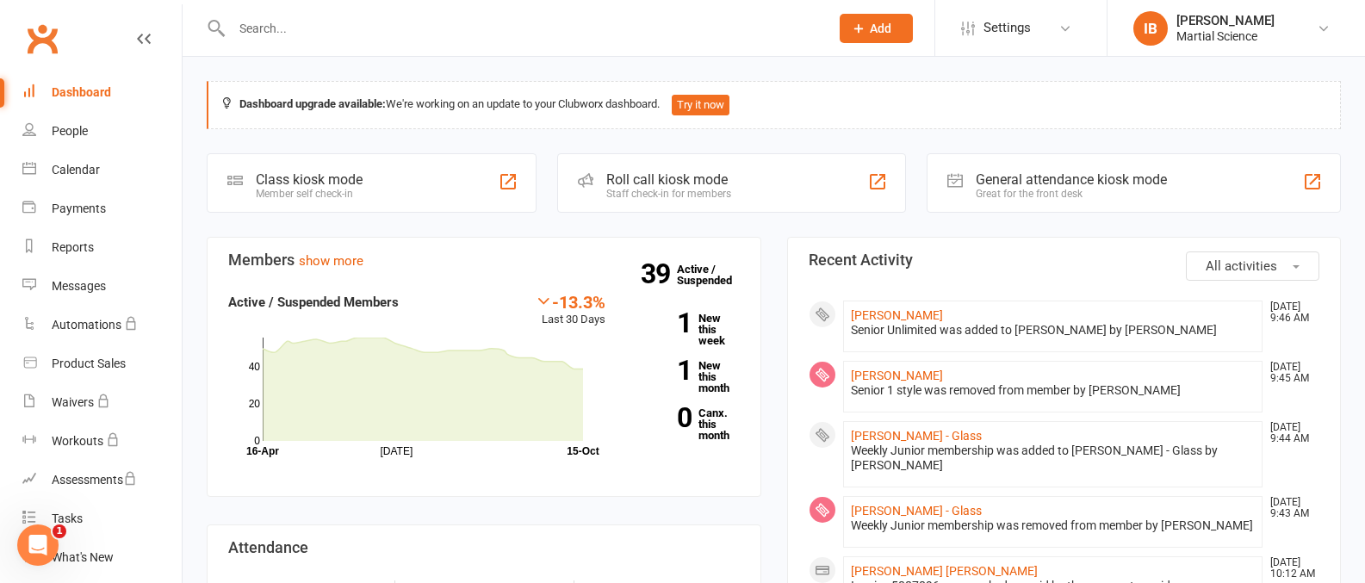
click at [425, 34] on input "text" at bounding box center [521, 28] width 591 height 24
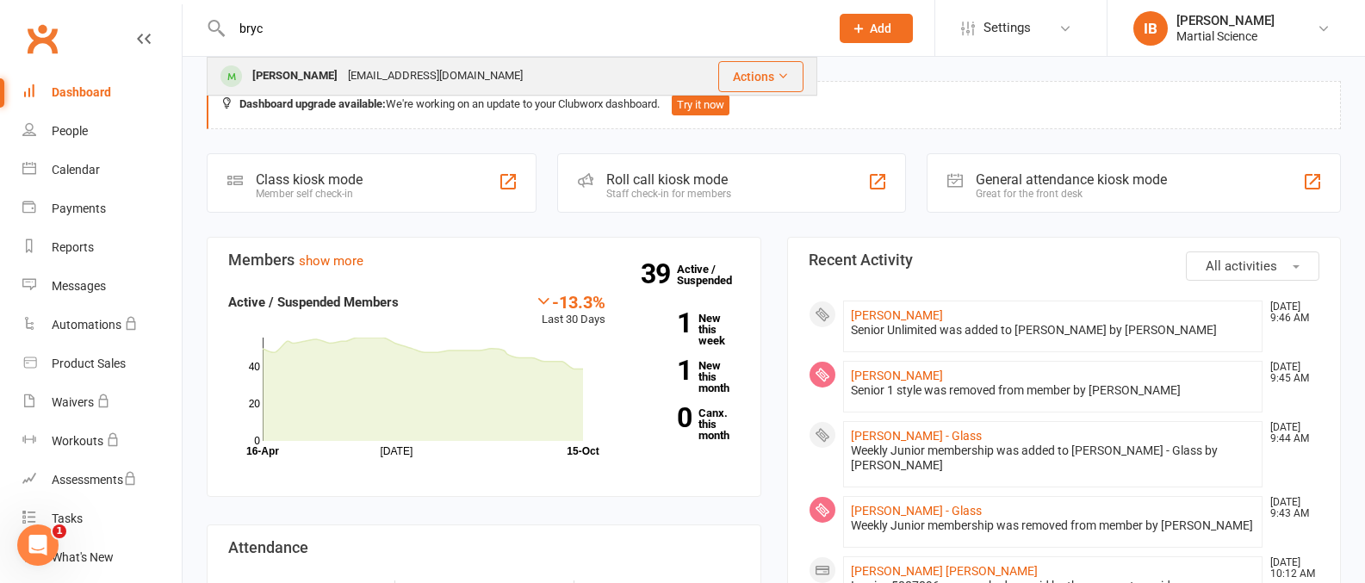
type input "bryc"
click at [308, 75] on div "[PERSON_NAME]" at bounding box center [295, 76] width 96 height 25
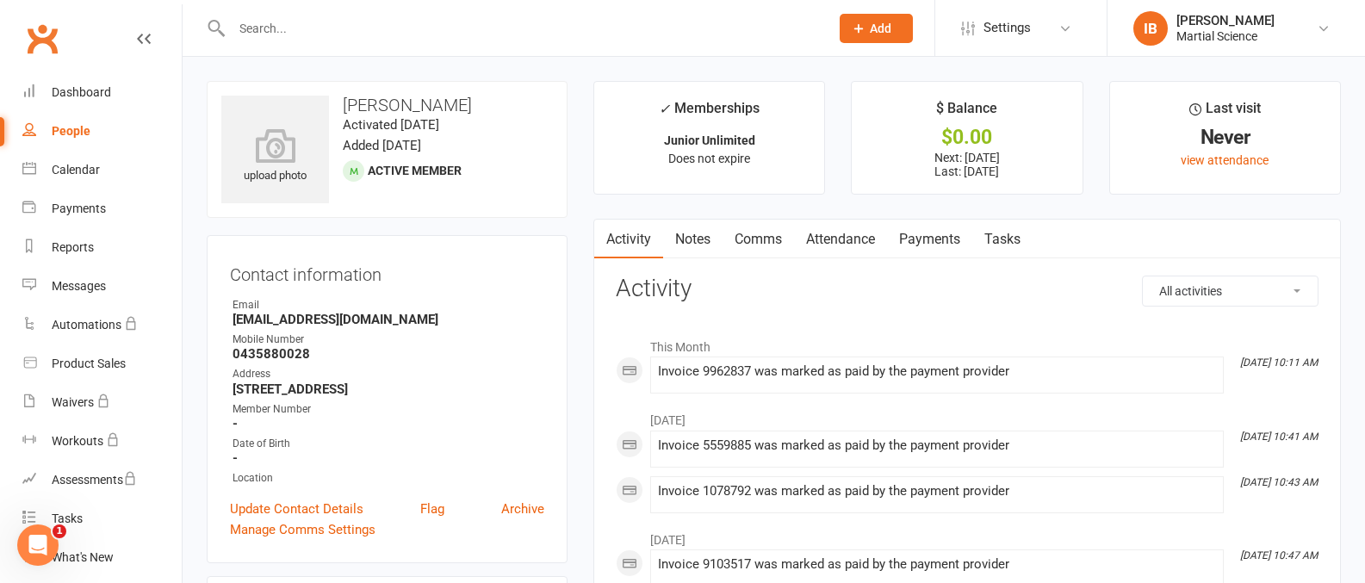
click at [927, 235] on link "Payments" at bounding box center [929, 240] width 85 height 40
